Goal: Transaction & Acquisition: Subscribe to service/newsletter

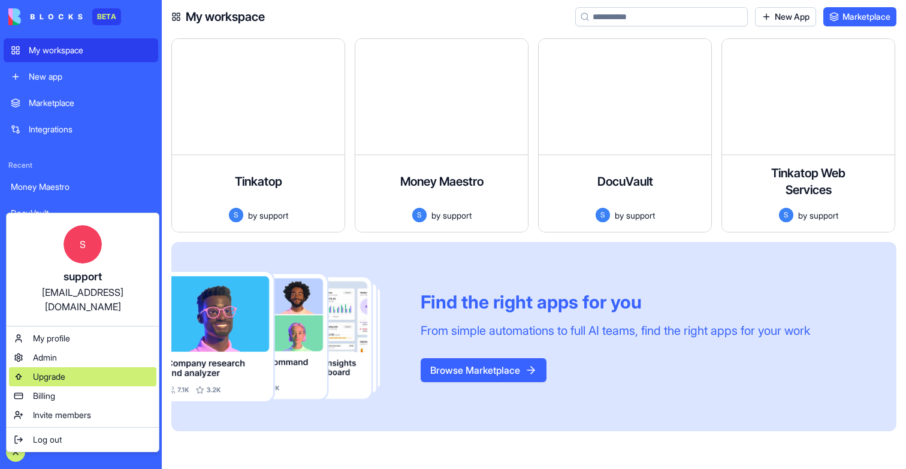
click at [64, 371] on span "Upgrade" at bounding box center [49, 377] width 32 height 12
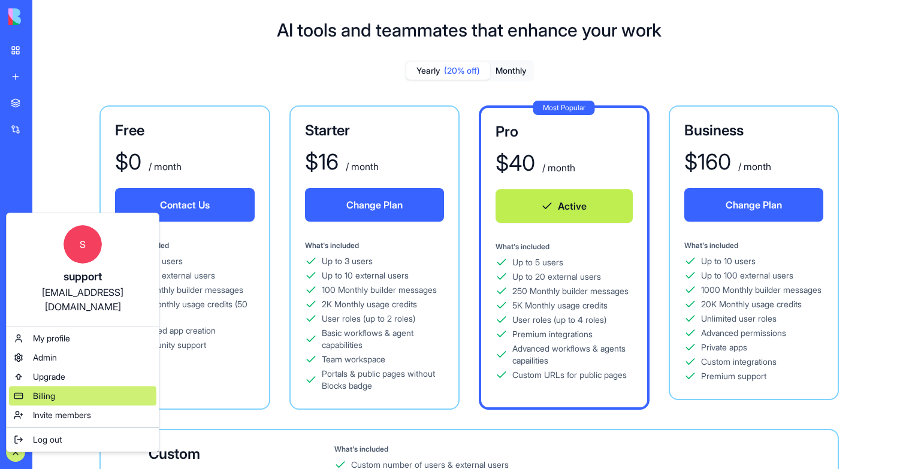
click at [55, 390] on span "Billing" at bounding box center [44, 396] width 22 height 12
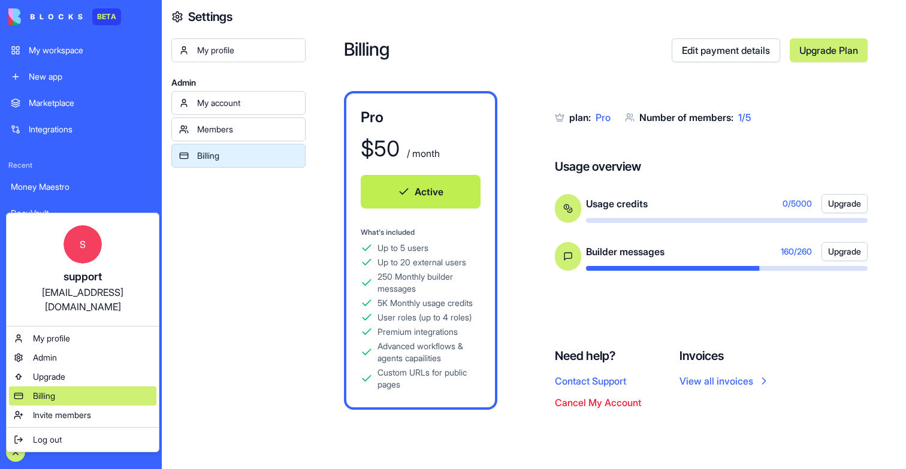
click at [51, 390] on span "Billing" at bounding box center [44, 396] width 22 height 12
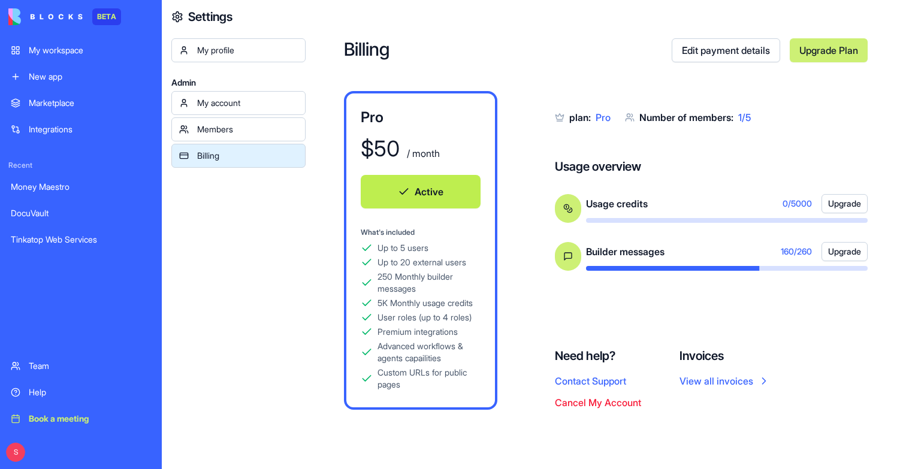
click at [224, 161] on div "Billing" at bounding box center [247, 156] width 101 height 12
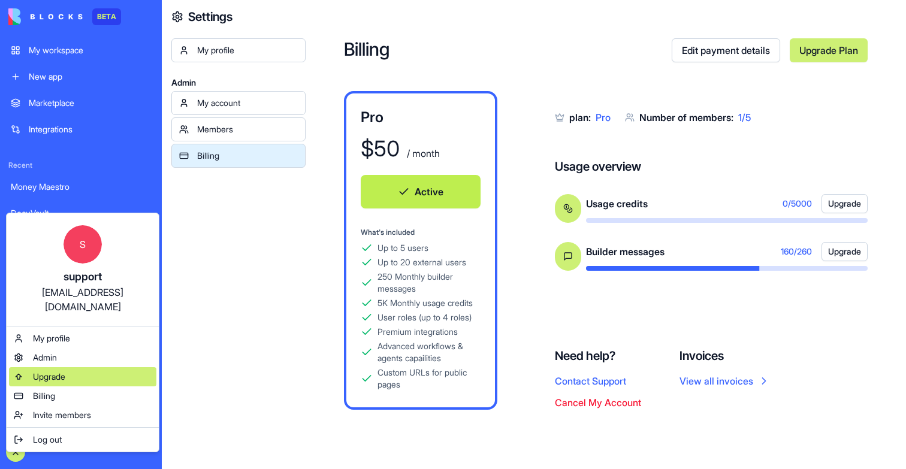
click at [53, 371] on span "Upgrade" at bounding box center [49, 377] width 32 height 12
